Goal: Task Accomplishment & Management: Manage account settings

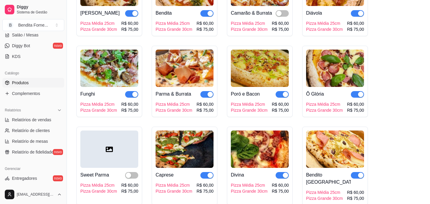
scroll to position [383, 0]
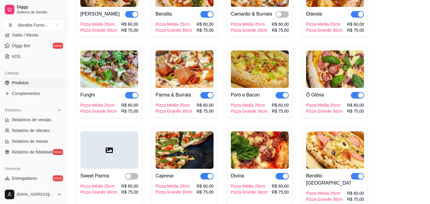
click at [261, 148] on img at bounding box center [260, 149] width 58 height 37
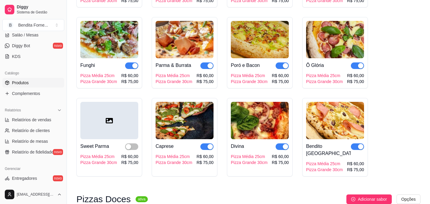
scroll to position [413, 0]
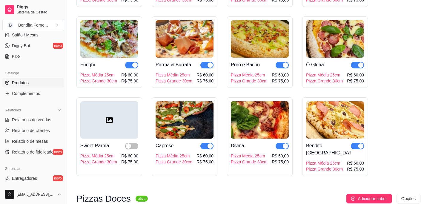
click at [326, 38] on img at bounding box center [335, 38] width 58 height 37
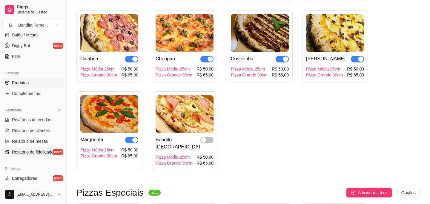
scroll to position [226, 0]
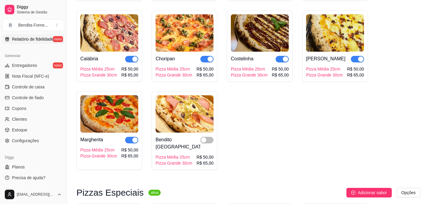
click at [35, 40] on span "Relatório de fidelidade" at bounding box center [32, 39] width 41 height 6
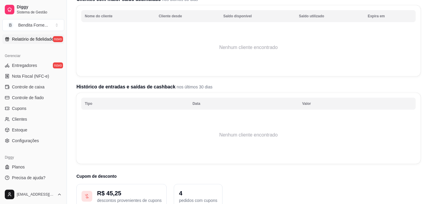
scroll to position [111, 0]
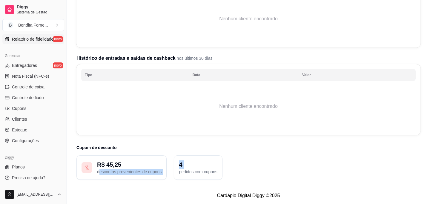
drag, startPoint x: 98, startPoint y: 171, endPoint x: 176, endPoint y: 173, distance: 77.9
click at [176, 173] on div "R$ 45,25 descontos provenientes de cupons 4 pedidos com cupons" at bounding box center [248, 167] width 344 height 24
click at [205, 164] on p "4" at bounding box center [198, 164] width 38 height 8
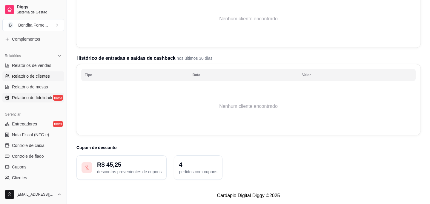
scroll to position [167, 0]
click at [35, 72] on link "Relatório de clientes" at bounding box center [33, 77] width 62 height 10
select select "30"
select select "HIGHEST_TOTAL_SPENT_WITH_ORDERS"
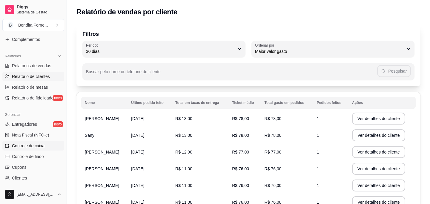
click at [34, 148] on span "Controle de caixa" at bounding box center [28, 146] width 33 height 6
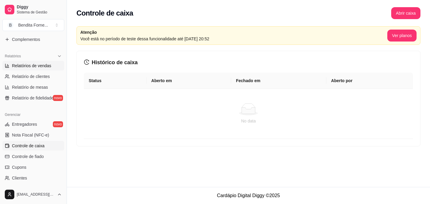
click at [45, 66] on span "Relatórios de vendas" at bounding box center [31, 66] width 39 height 6
select select "ALL"
select select "0"
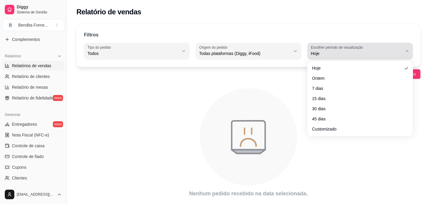
click at [343, 54] on span "Hoje" at bounding box center [356, 53] width 91 height 6
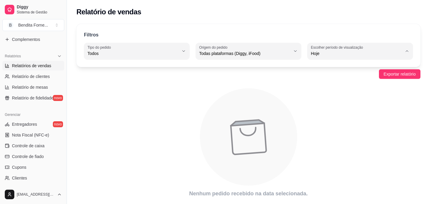
click at [329, 110] on span "30 dias" at bounding box center [357, 107] width 87 height 6
type input "30"
select select "30"
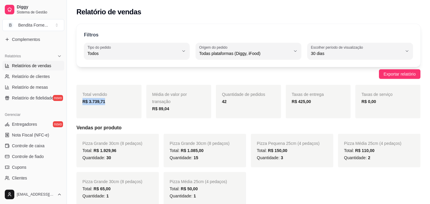
drag, startPoint x: 82, startPoint y: 101, endPoint x: 114, endPoint y: 102, distance: 32.5
click at [114, 102] on div "Total vendido R$ 3.739,71" at bounding box center [108, 101] width 65 height 33
click at [114, 102] on div "R$ 3.739,71" at bounding box center [108, 101] width 53 height 7
drag, startPoint x: 154, startPoint y: 95, endPoint x: 186, endPoint y: 115, distance: 37.9
click at [186, 115] on div "Média de valor por transação R$ 89,04" at bounding box center [178, 101] width 65 height 33
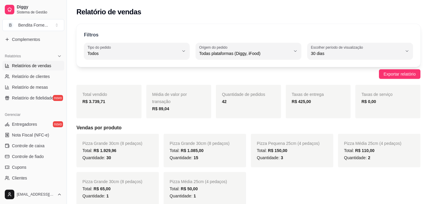
click at [234, 105] on div "42" at bounding box center [248, 101] width 53 height 7
drag, startPoint x: 286, startPoint y: 101, endPoint x: 322, endPoint y: 101, distance: 35.5
click at [322, 101] on div "Taxas de entrega R$ 425,00" at bounding box center [318, 101] width 65 height 33
click at [322, 101] on div "R$ 425,00" at bounding box center [318, 101] width 53 height 7
drag, startPoint x: 295, startPoint y: 100, endPoint x: 311, endPoint y: 101, distance: 16.4
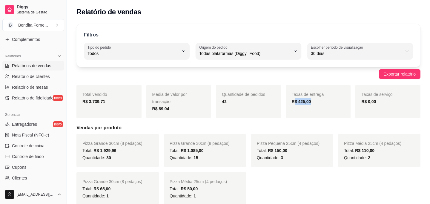
click at [311, 101] on strong "R$ 425,00" at bounding box center [301, 101] width 19 height 5
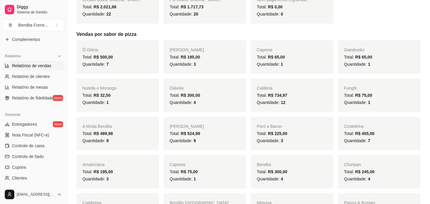
scroll to position [233, 0]
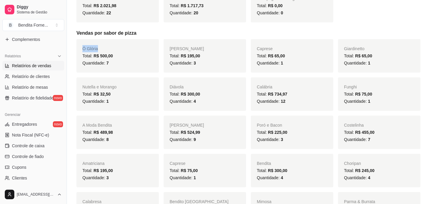
drag, startPoint x: 82, startPoint y: 49, endPoint x: 104, endPoint y: 49, distance: 21.8
click at [104, 49] on div "Ô Glória Total: R$ 500,00 Quantidade: 7" at bounding box center [117, 55] width 82 height 33
drag, startPoint x: 173, startPoint y: 46, endPoint x: 200, endPoint y: 46, distance: 27.5
click at [201, 46] on div "[PERSON_NAME] Total: R$ 195,00 Quantidade: 3" at bounding box center [205, 55] width 82 height 33
drag, startPoint x: 255, startPoint y: 49, endPoint x: 290, endPoint y: 51, distance: 35.0
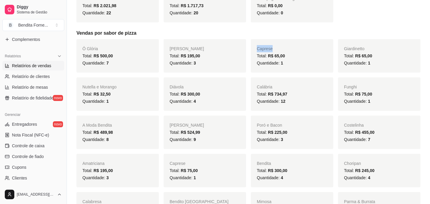
click at [290, 51] on div "Caprese Total: R$ 65,00 Quantidade: 1" at bounding box center [292, 55] width 82 height 33
drag, startPoint x: 345, startPoint y: 47, endPoint x: 371, endPoint y: 51, distance: 26.0
click at [372, 52] on div "Giardinetto Total: R$ 65,00 Quantidade: 1" at bounding box center [379, 55] width 82 height 33
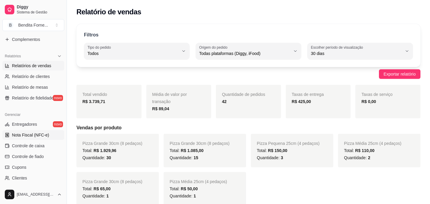
scroll to position [226, 0]
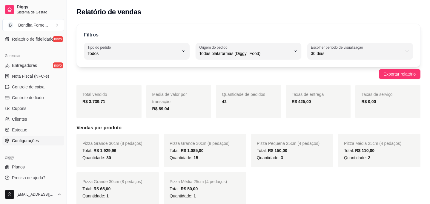
click at [28, 136] on link "Configurações" at bounding box center [33, 141] width 62 height 10
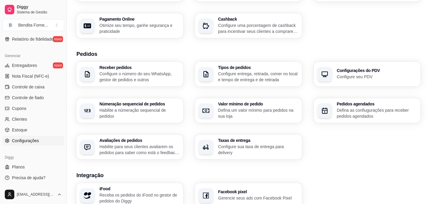
scroll to position [91, 0]
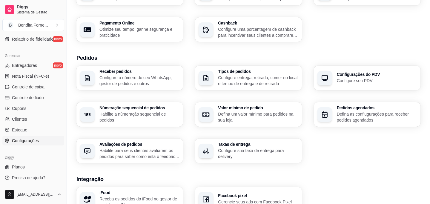
click at [347, 111] on p "Defina as confiugurações para receber pedidos agendados" at bounding box center [377, 117] width 80 height 12
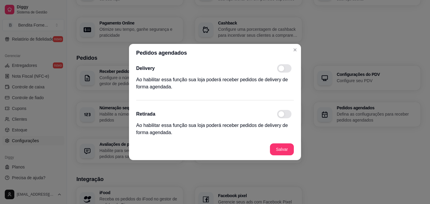
click at [287, 68] on span at bounding box center [284, 68] width 14 height 8
click at [281, 70] on input "checkbox" at bounding box center [279, 72] width 4 height 4
checkbox input "true"
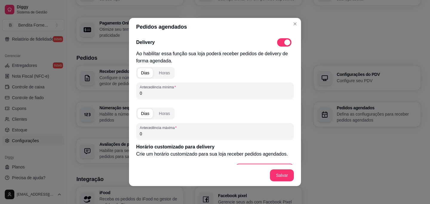
click at [152, 94] on input "0" at bounding box center [215, 93] width 150 height 6
click at [165, 73] on div "Horas" at bounding box center [164, 73] width 11 height 6
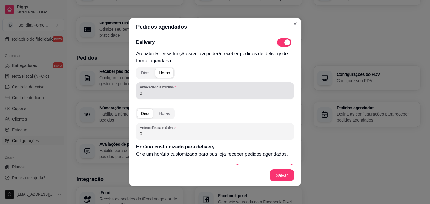
click at [150, 97] on div "Antecedência mínima 0" at bounding box center [215, 90] width 158 height 17
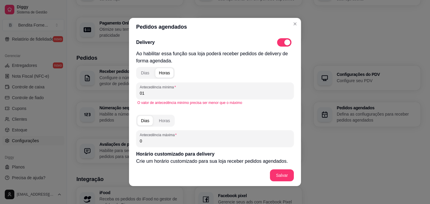
type input "0"
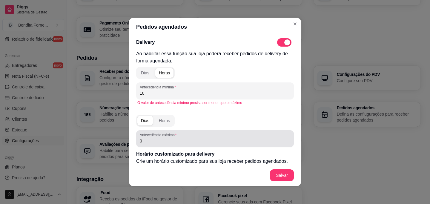
type input "10"
click at [162, 142] on input "0" at bounding box center [215, 141] width 150 height 6
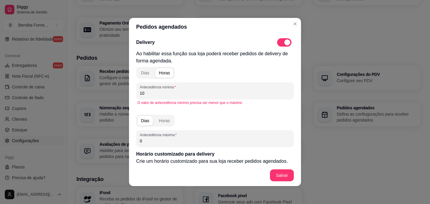
click at [162, 142] on input "0" at bounding box center [215, 141] width 150 height 6
click at [155, 95] on input "10" at bounding box center [215, 93] width 150 height 6
type input "1"
type input "0"
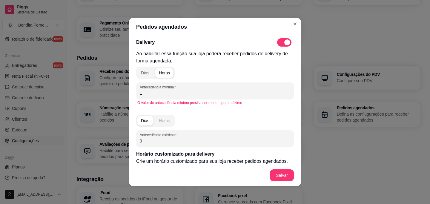
type input "1"
click at [166, 124] on button "Horas" at bounding box center [164, 121] width 18 height 10
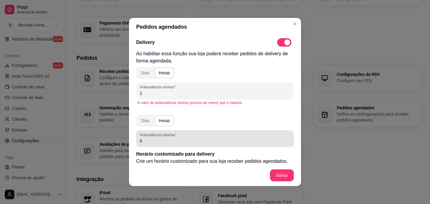
click at [160, 144] on input "0" at bounding box center [215, 141] width 150 height 6
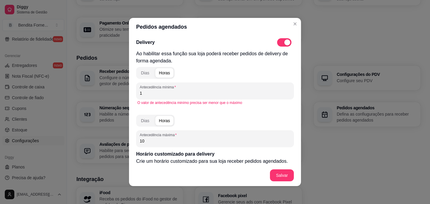
type input "10"
click at [211, 121] on div "Dias Horas Antecedência máxima 10" at bounding box center [215, 129] width 158 height 35
click at [198, 93] on input "1" at bounding box center [215, 93] width 150 height 6
type input "2"
type input "1"
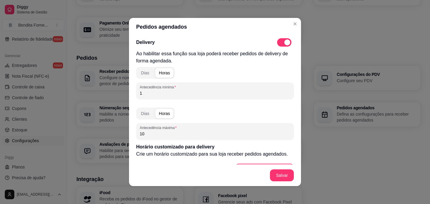
click at [231, 107] on div "Dias Horas Antecedência máxima 10" at bounding box center [215, 122] width 158 height 35
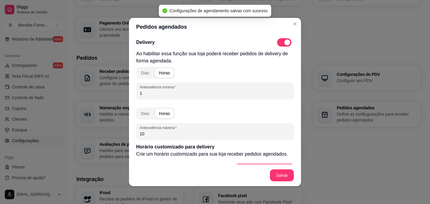
scroll to position [59, 0]
